Goal: Task Accomplishment & Management: Complete application form

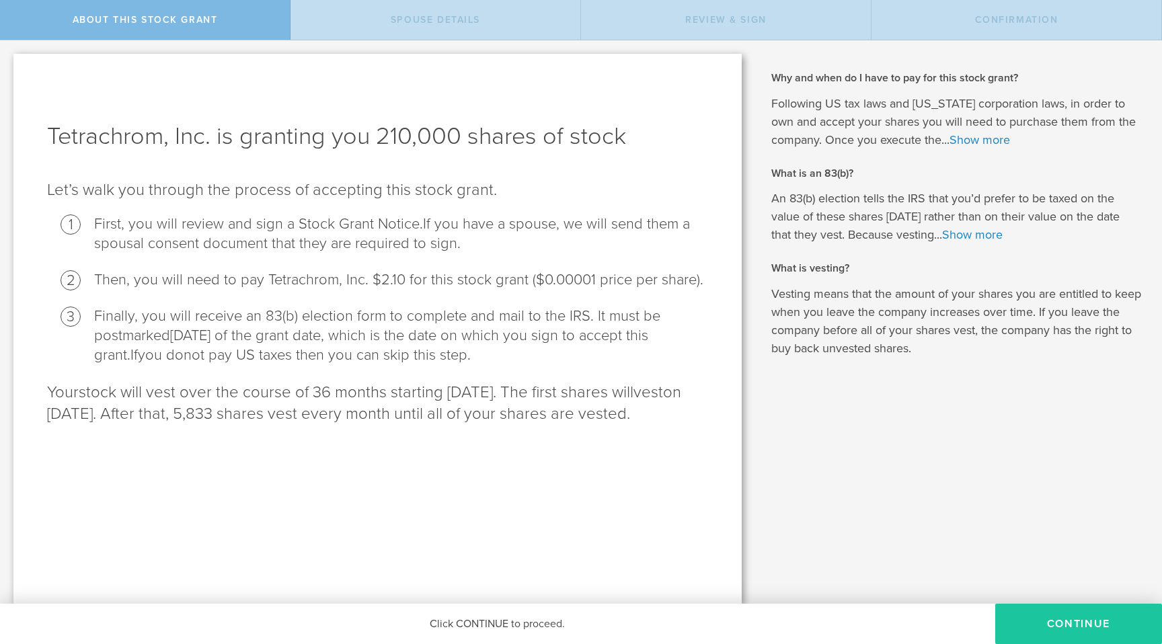
click at [1035, 624] on button "CONTINUE" at bounding box center [1078, 624] width 167 height 40
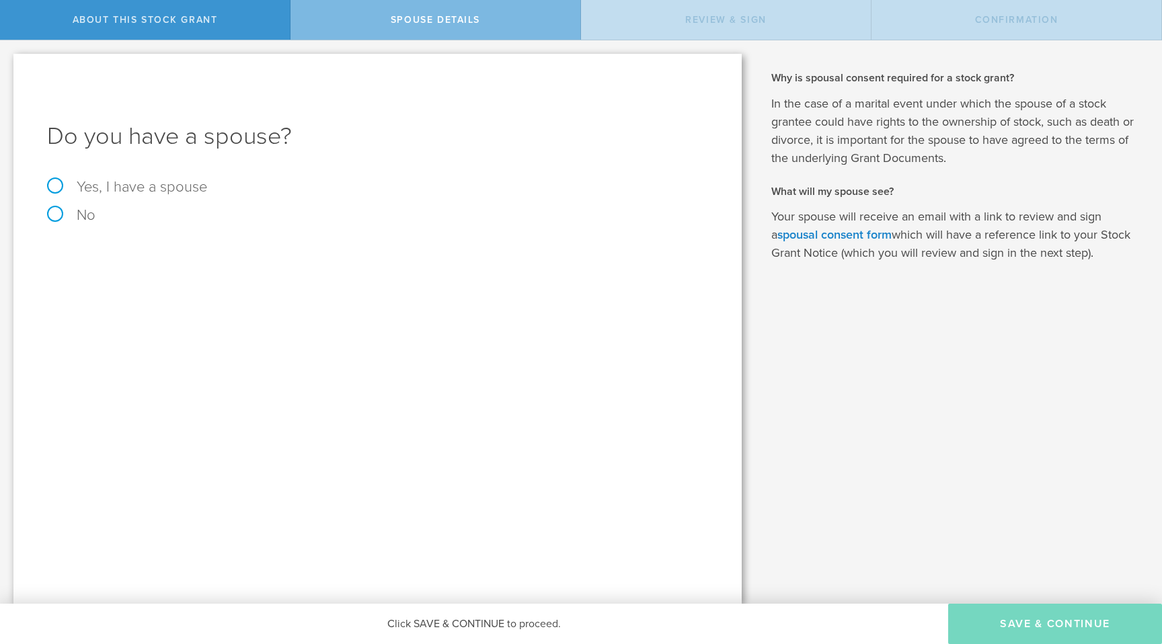
click at [77, 191] on label "Yes, I have a spouse" at bounding box center [377, 186] width 661 height 15
click at [9, 62] on input "Yes, I have a spouse" at bounding box center [4, 51] width 9 height 22
radio input "true"
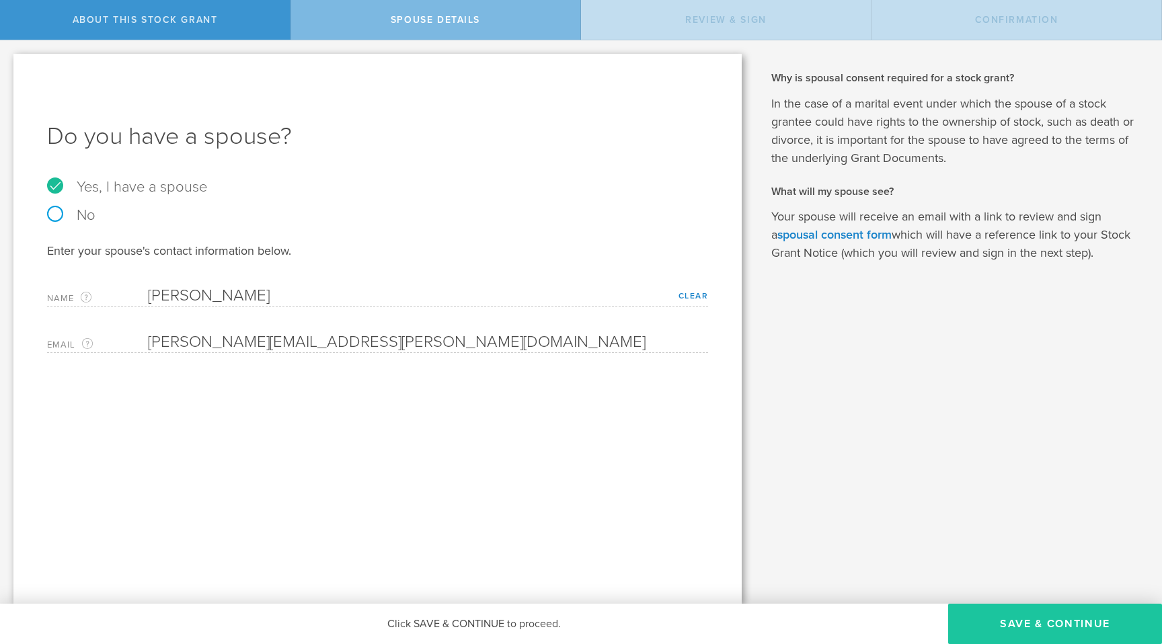
click at [1028, 614] on button "Save & Continue" at bounding box center [1055, 624] width 214 height 40
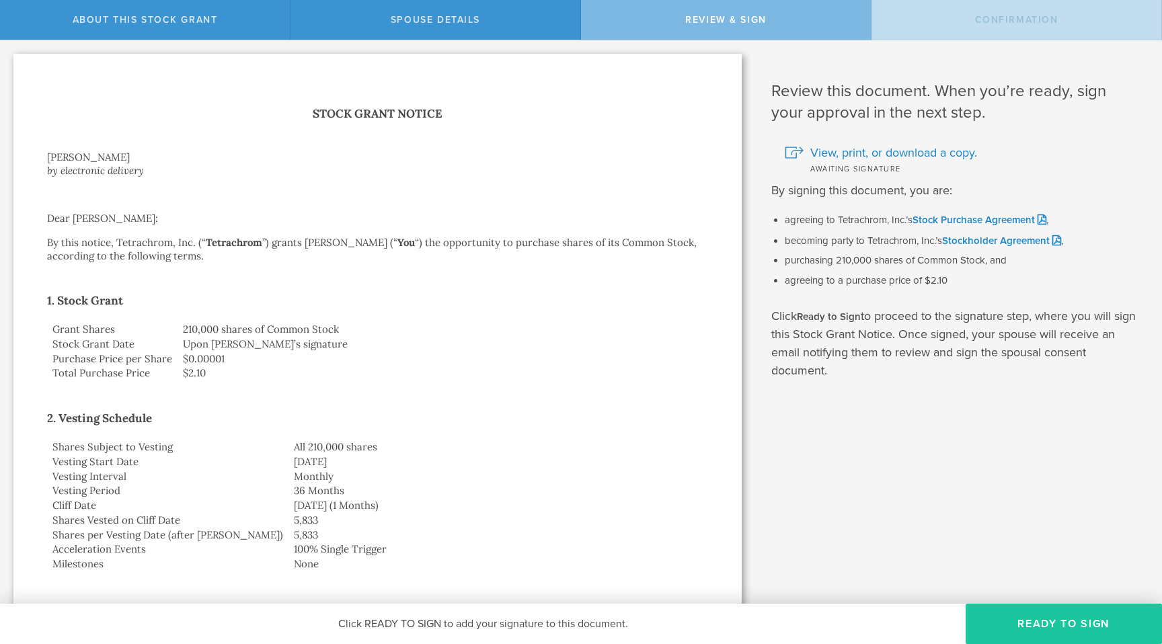
click at [1028, 619] on button "Ready to Sign" at bounding box center [1063, 624] width 196 height 40
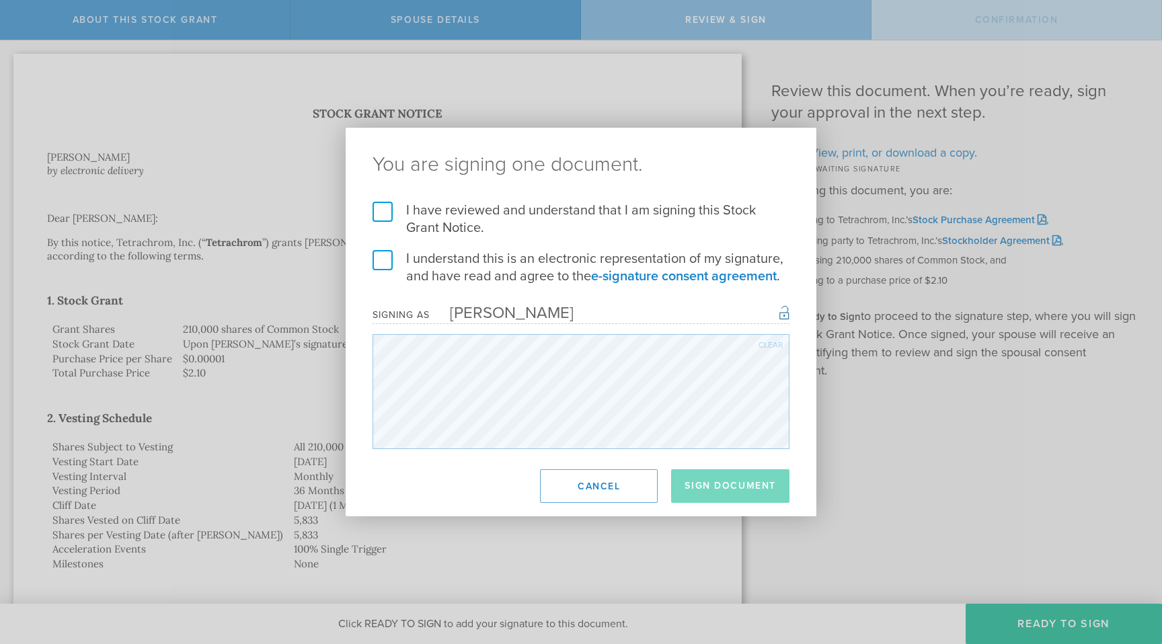
click at [374, 209] on label "I have reviewed and understand that I am signing this Stock Grant Notice." at bounding box center [580, 219] width 417 height 35
click at [0, 0] on input "I have reviewed and understand that I am signing this Stock Grant Notice." at bounding box center [0, 0] width 0 height 0
click at [379, 264] on label "I understand this is an electronic representation of my signature, and have rea…" at bounding box center [580, 267] width 417 height 35
click at [0, 0] on input "I understand this is an electronic representation of my signature, and have rea…" at bounding box center [0, 0] width 0 height 0
click at [737, 476] on button "Sign Document" at bounding box center [730, 486] width 118 height 34
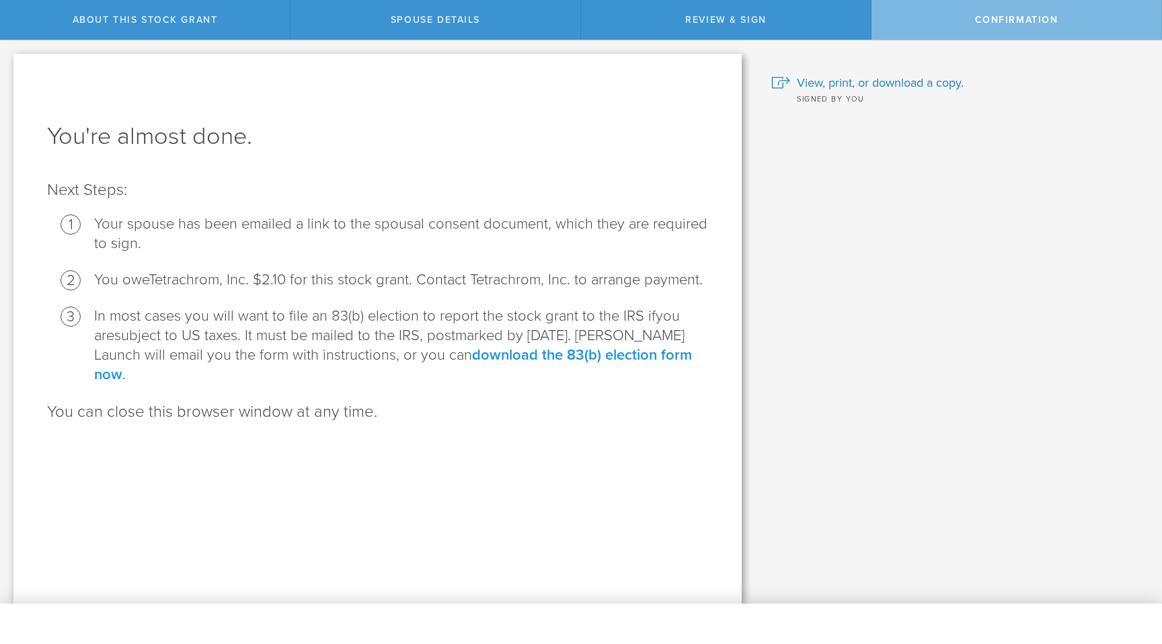
click at [625, 360] on link "download the 83(b) election form now" at bounding box center [393, 364] width 598 height 37
